Goal: Task Accomplishment & Management: Use online tool/utility

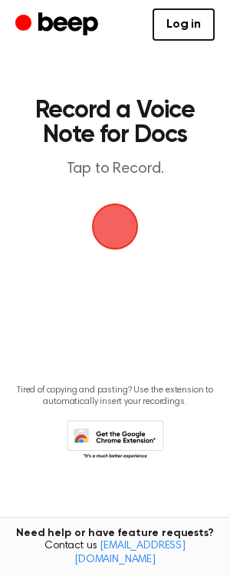
click at [103, 224] on span "button" at bounding box center [115, 226] width 84 height 84
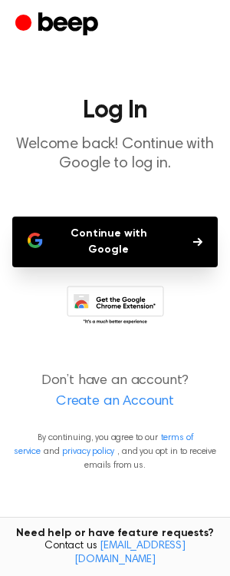
click at [151, 236] on button "Continue with Google" at bounding box center [115, 242] width 206 height 51
click at [143, 230] on button "Continue with Google" at bounding box center [115, 242] width 206 height 51
